Goal: Transaction & Acquisition: Purchase product/service

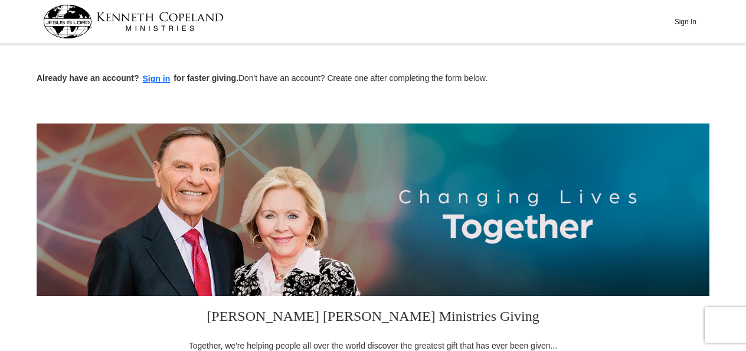
scroll to position [307, 0]
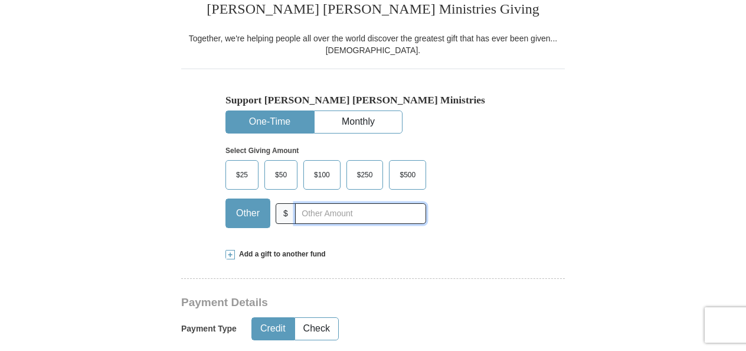
click at [321, 210] on input "text" at bounding box center [360, 213] width 131 height 21
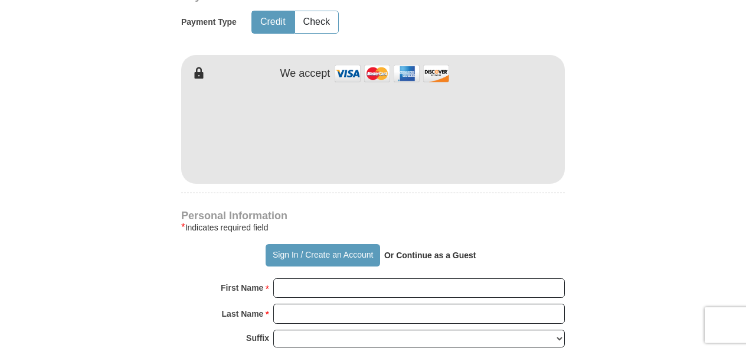
type input "200"
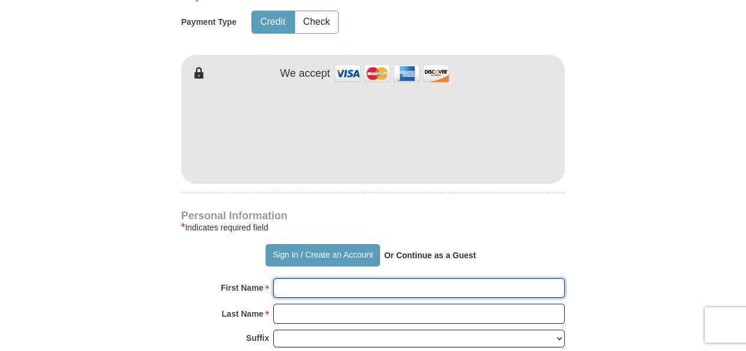
click at [463, 282] on input "First Name *" at bounding box center [419, 288] width 292 height 20
type input "[PERSON_NAME]"
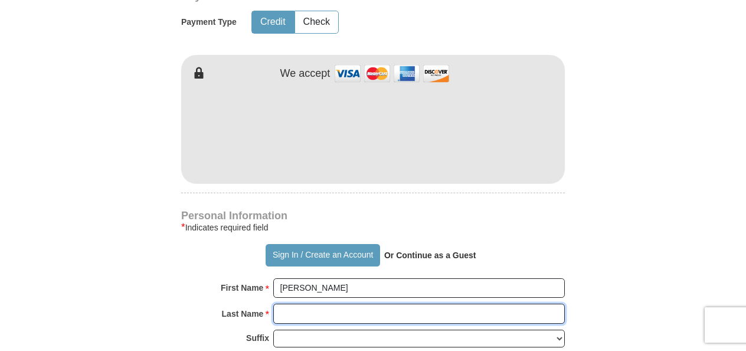
type input "[PERSON_NAME]"
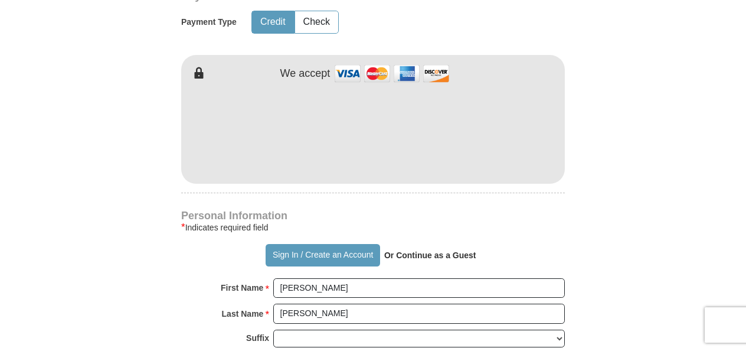
type input "[EMAIL_ADDRESS][DOMAIN_NAME]"
type input "8308 E 105 terr"
type input "[US_STATE][GEOGRAPHIC_DATA]"
select select "MO"
type input "64134"
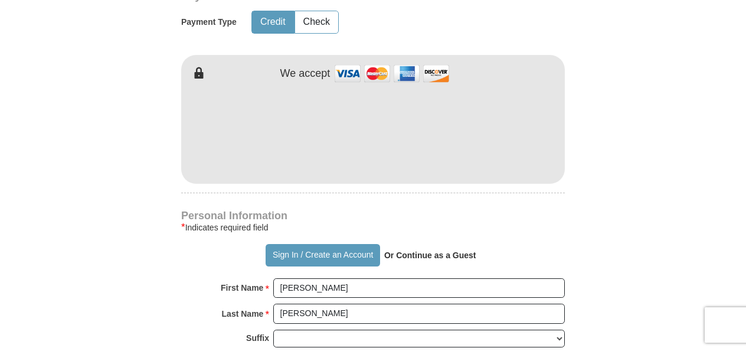
type input "8167859531"
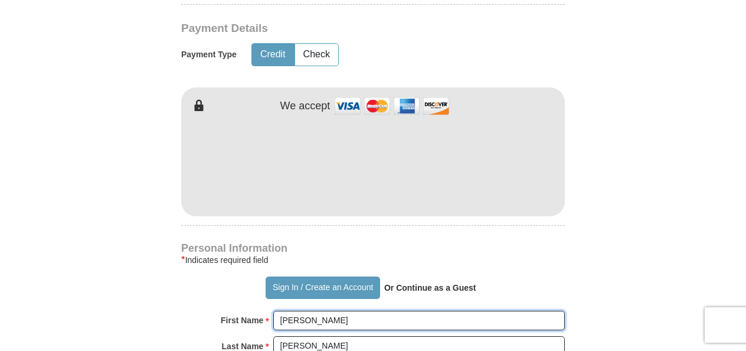
scroll to position [576, 0]
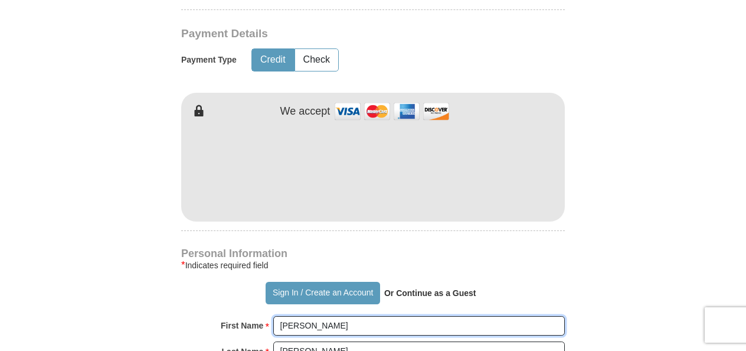
type input "[PERSON_NAME]"
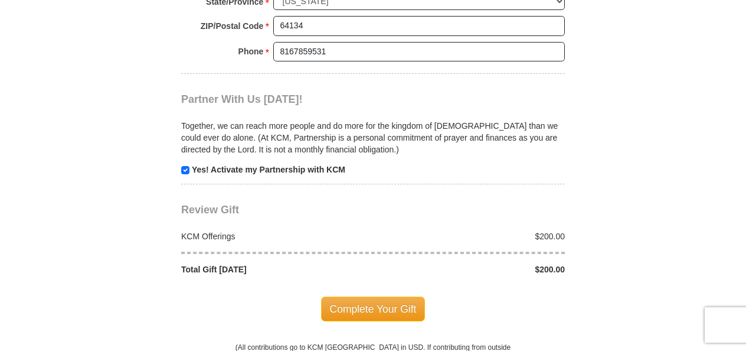
scroll to position [1106, 0]
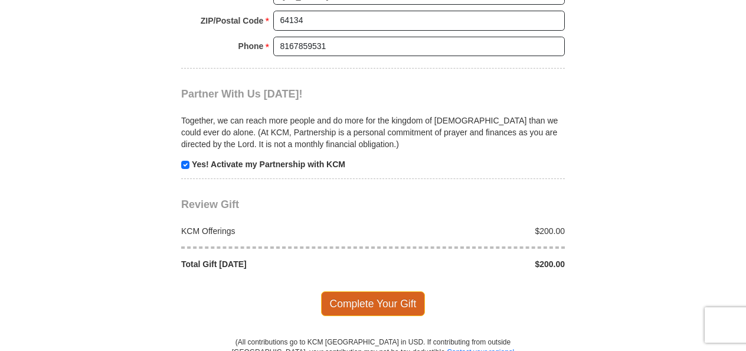
click at [388, 296] on span "Complete Your Gift" at bounding box center [373, 303] width 104 height 25
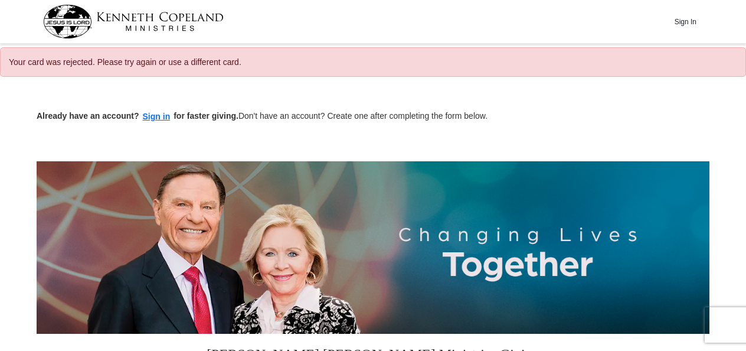
select select "MO"
